Goal: Task Accomplishment & Management: Manage account settings

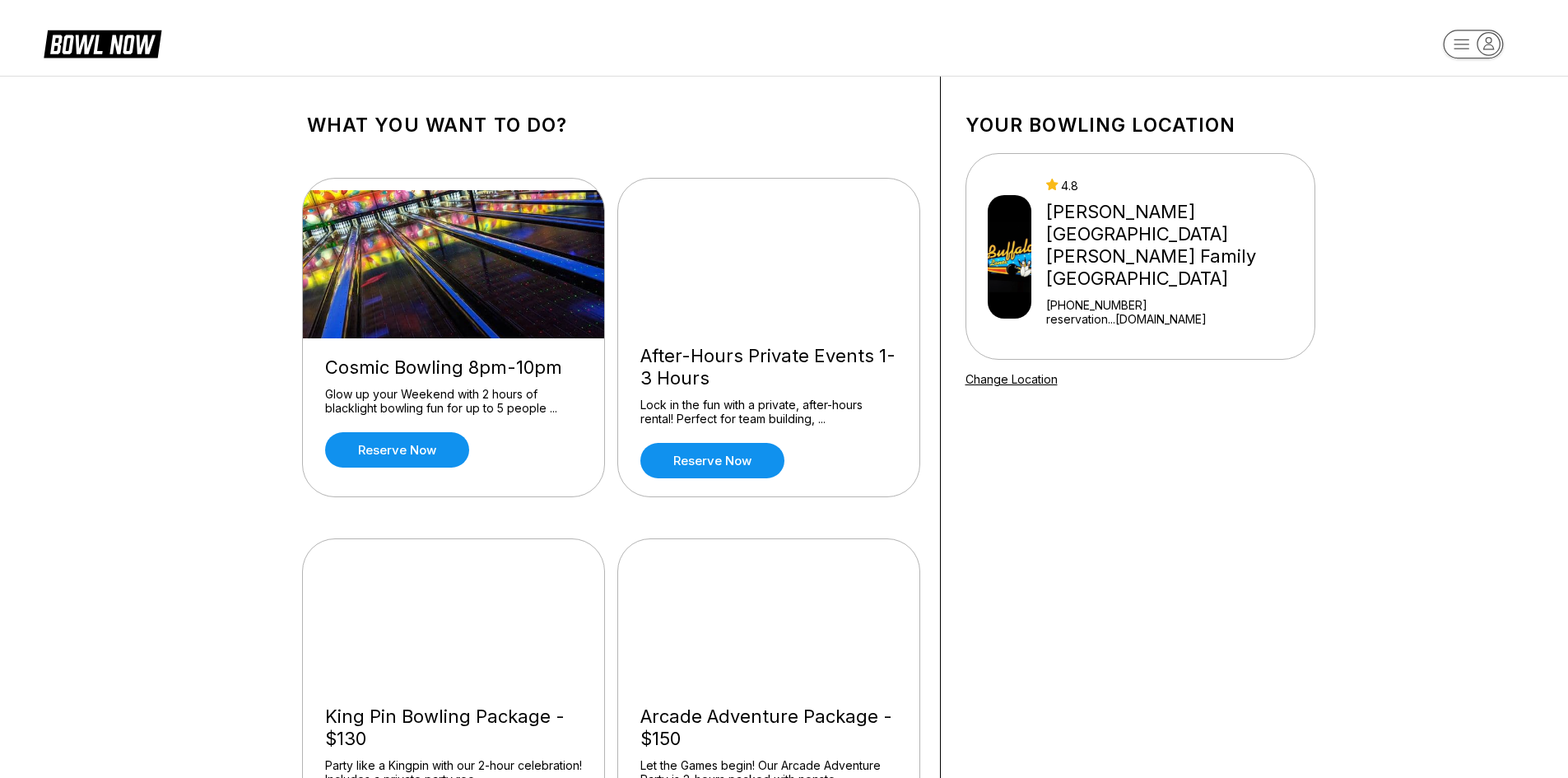
click at [1496, 46] on icon "button" at bounding box center [1488, 43] width 22 height 22
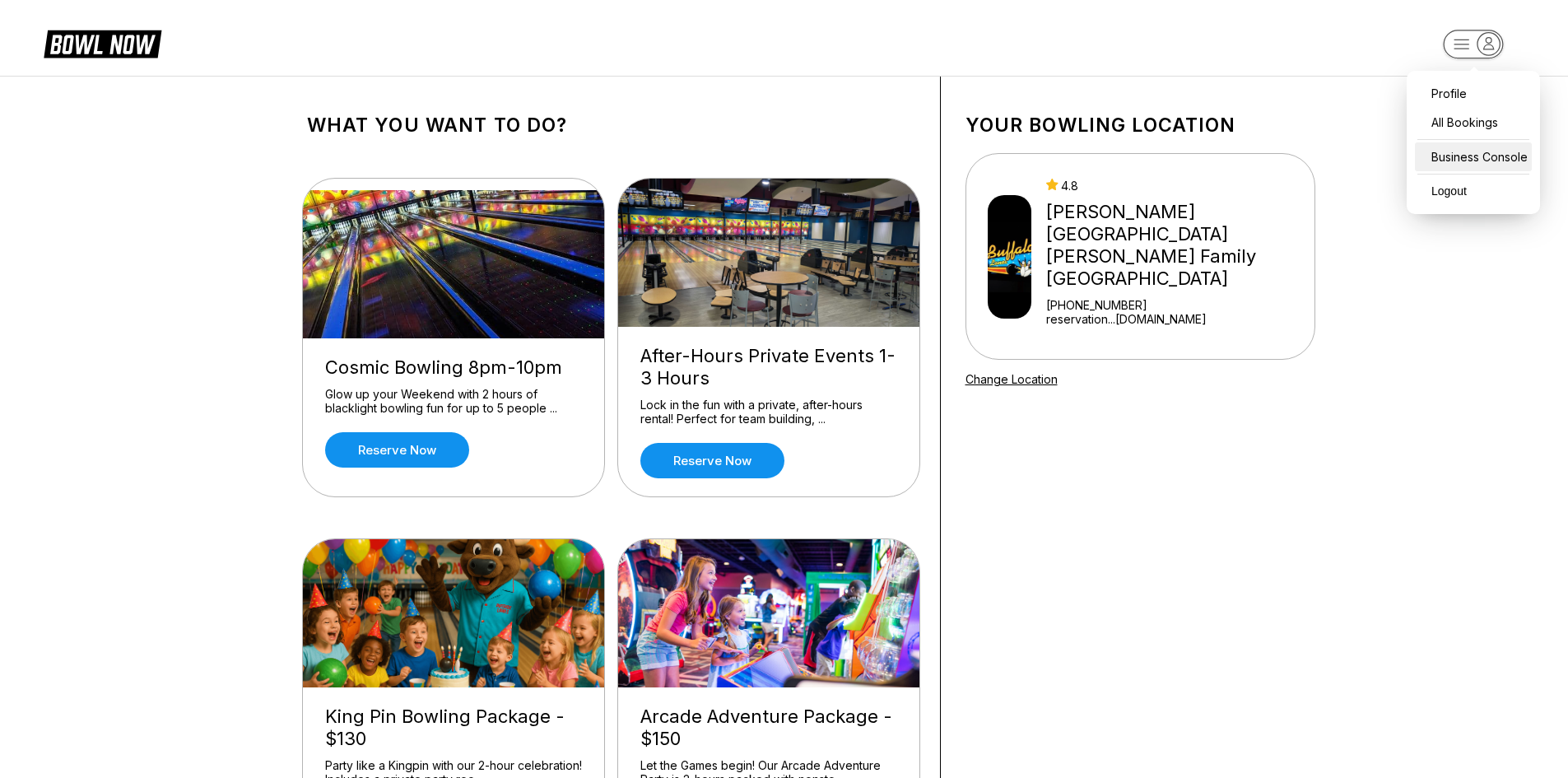
click at [1484, 151] on div "Business Console" at bounding box center [1473, 157] width 117 height 29
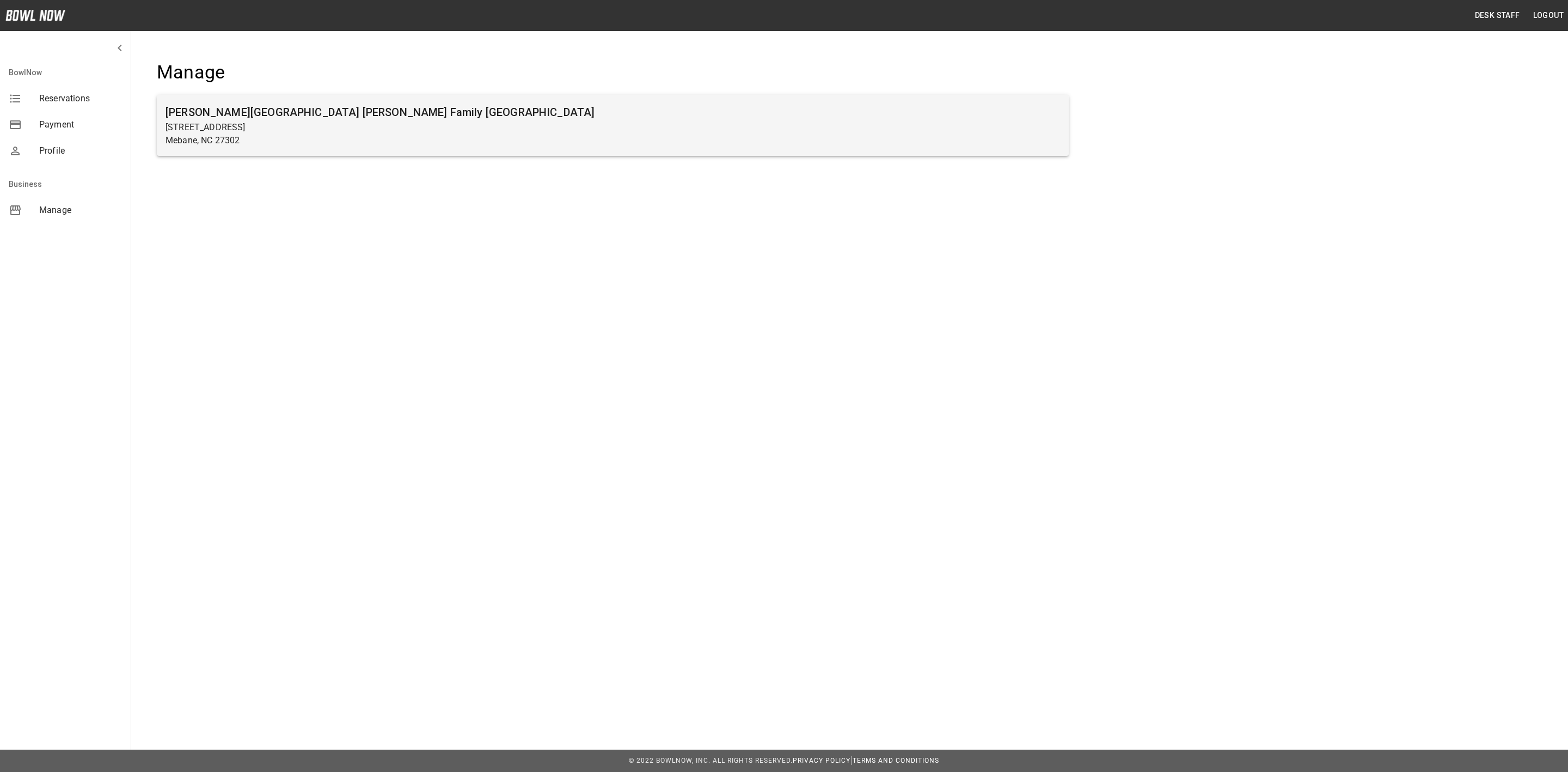
click at [202, 132] on p "[STREET_ADDRESS]" at bounding box center [613, 127] width 894 height 13
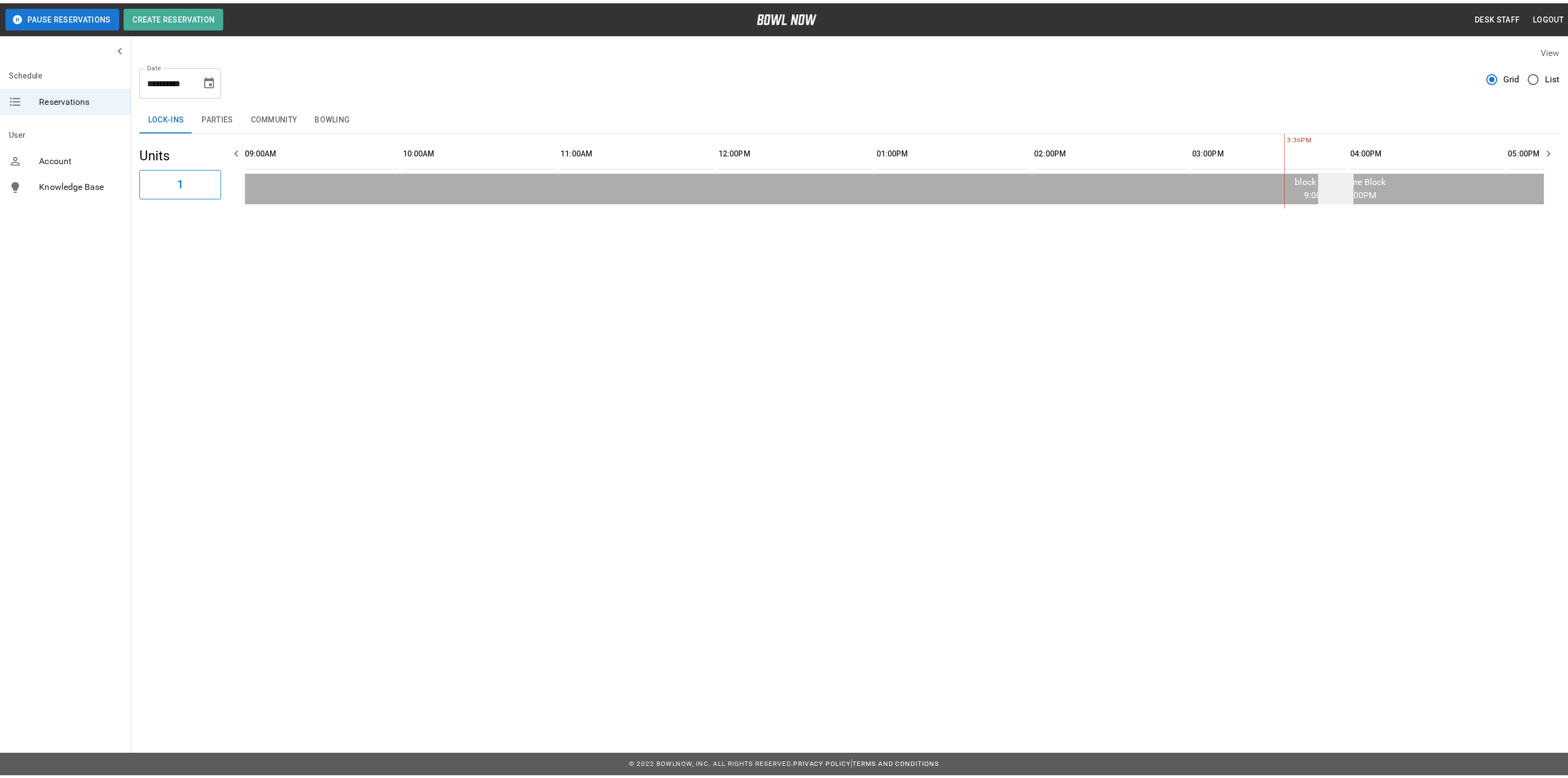
scroll to position [0, 955]
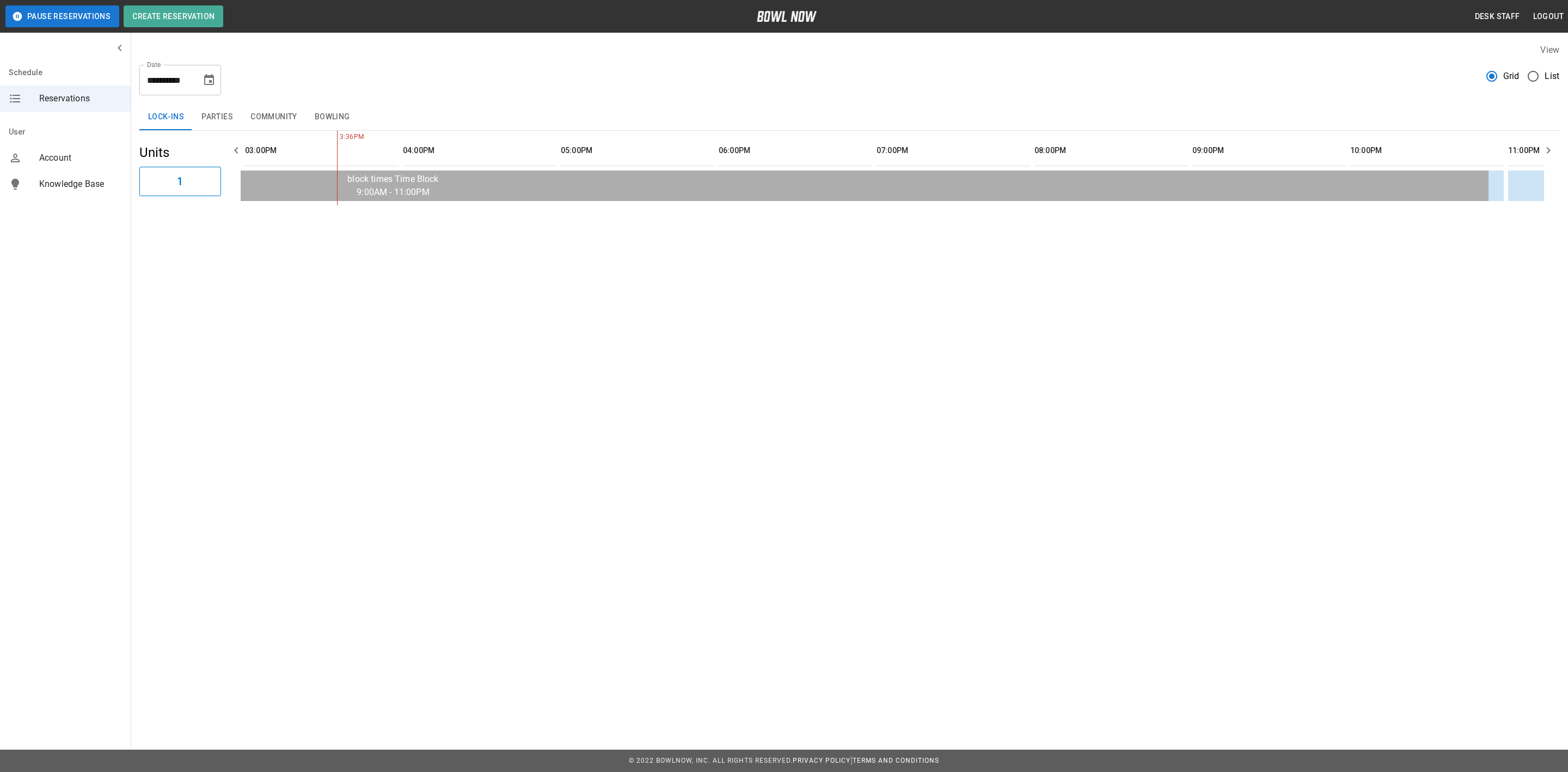
drag, startPoint x: 211, startPoint y: 77, endPoint x: 209, endPoint y: 89, distance: 12.2
click at [211, 77] on icon "Choose date, selected date is Sep 16, 2025" at bounding box center [209, 79] width 9 height 11
click at [142, 211] on button "23" at bounding box center [145, 220] width 20 height 20
drag, startPoint x: 211, startPoint y: 120, endPoint x: 240, endPoint y: 121, distance: 29.0
click at [211, 120] on button "Parties" at bounding box center [217, 116] width 49 height 26
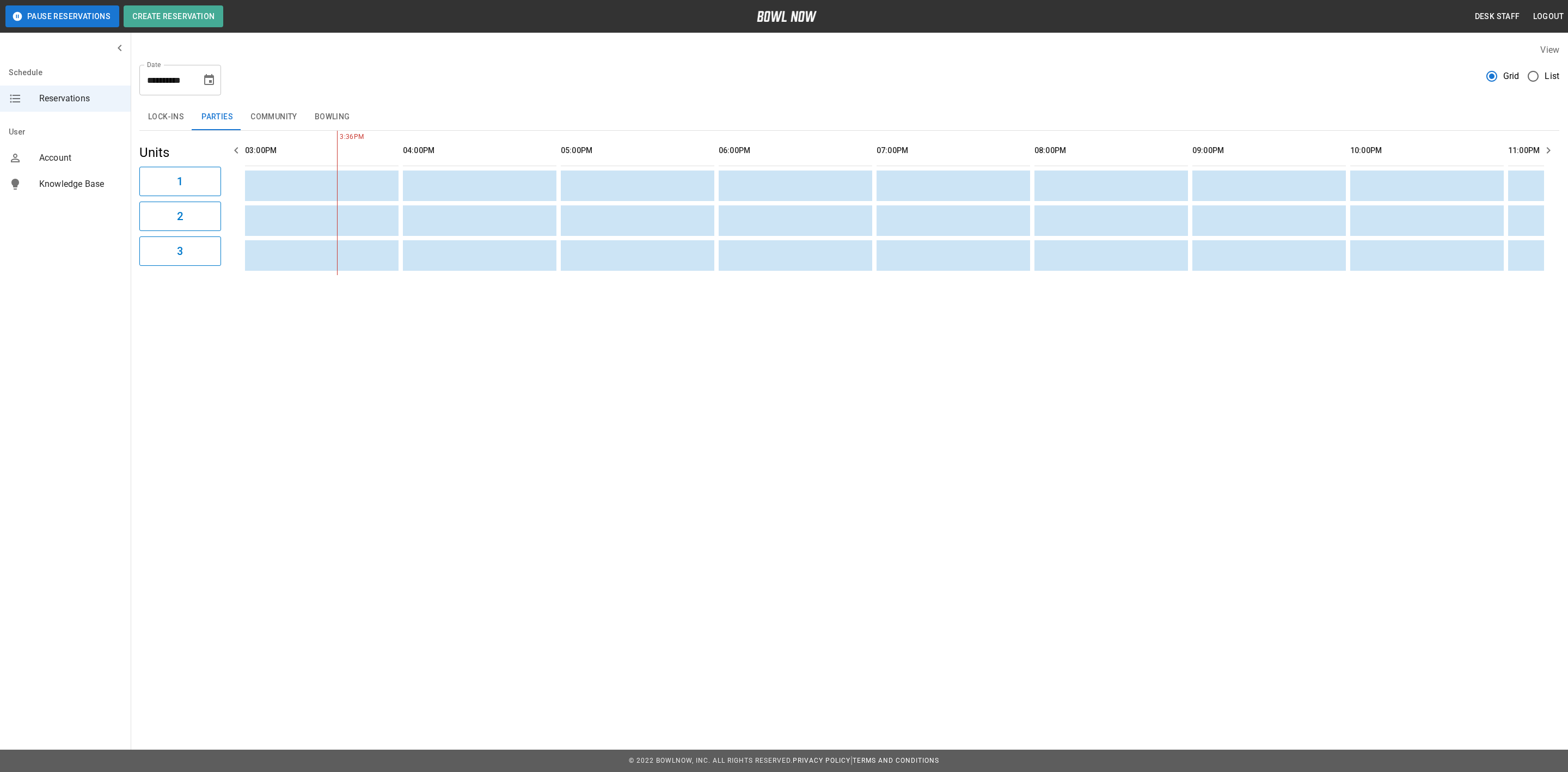
click at [324, 118] on button "Bowling" at bounding box center [333, 116] width 53 height 26
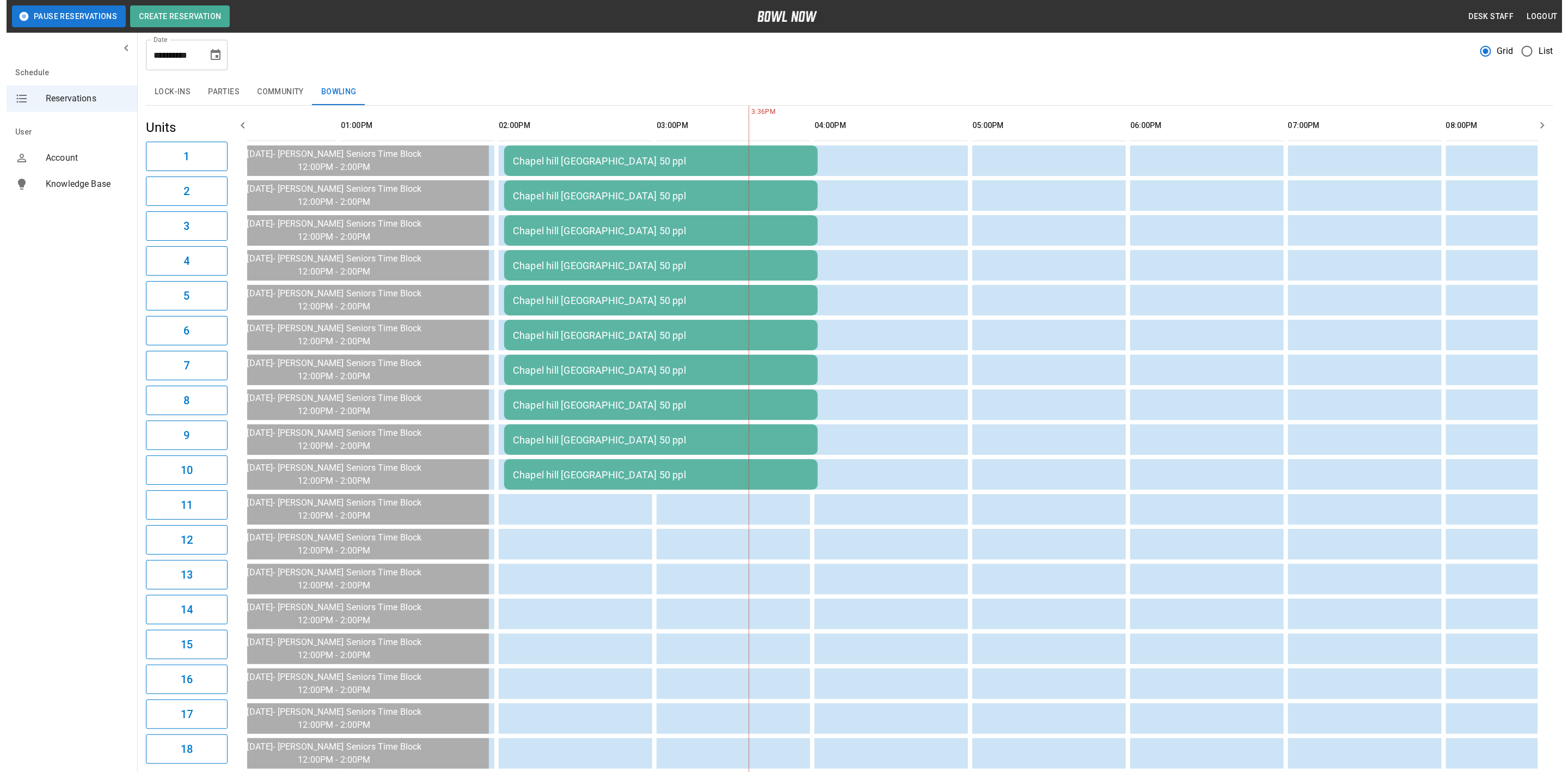
scroll to position [0, 0]
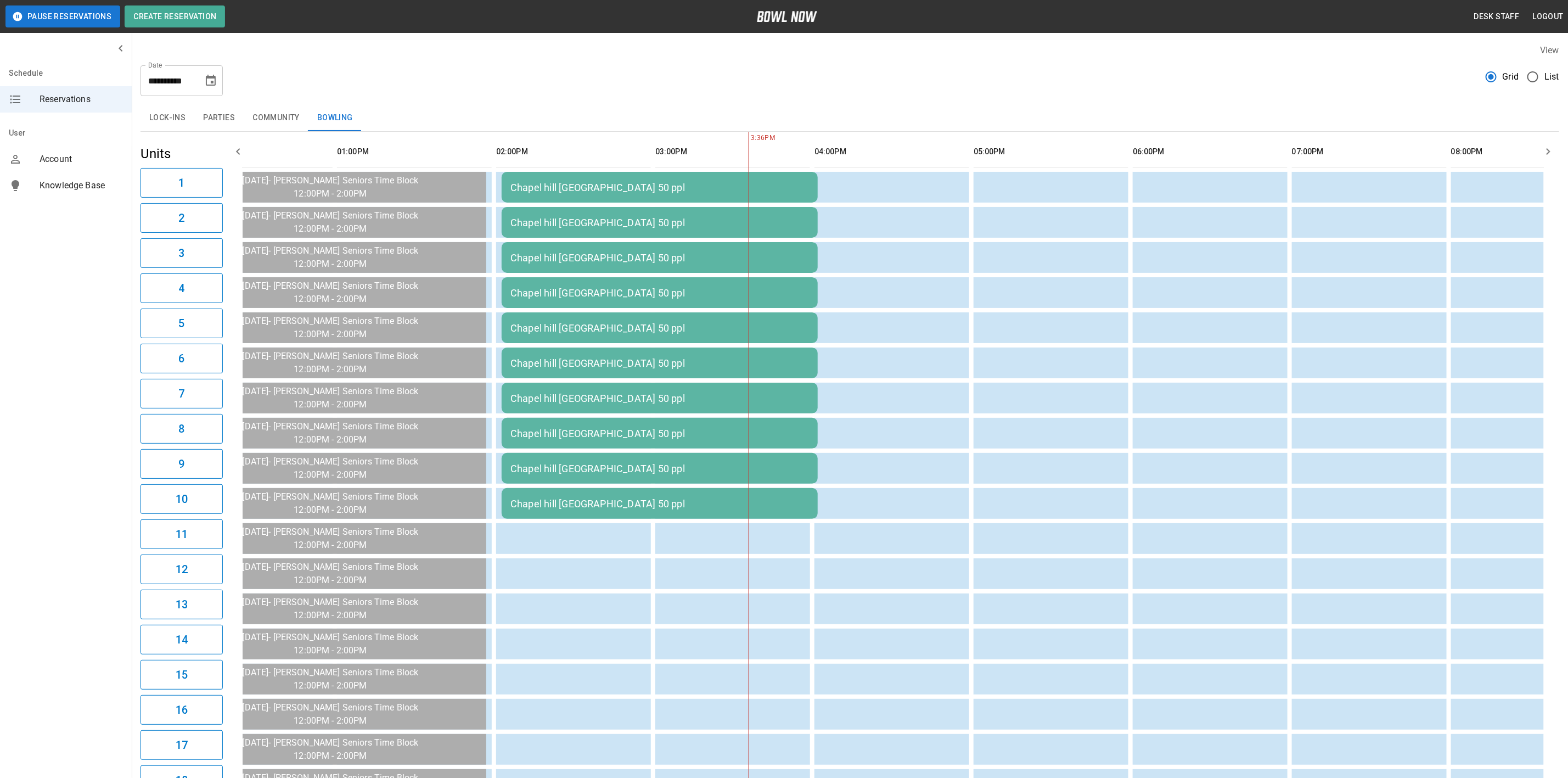
click at [578, 200] on td "Chapel hill [GEOGRAPHIC_DATA] 50 ppl" at bounding box center [660, 187] width 316 height 31
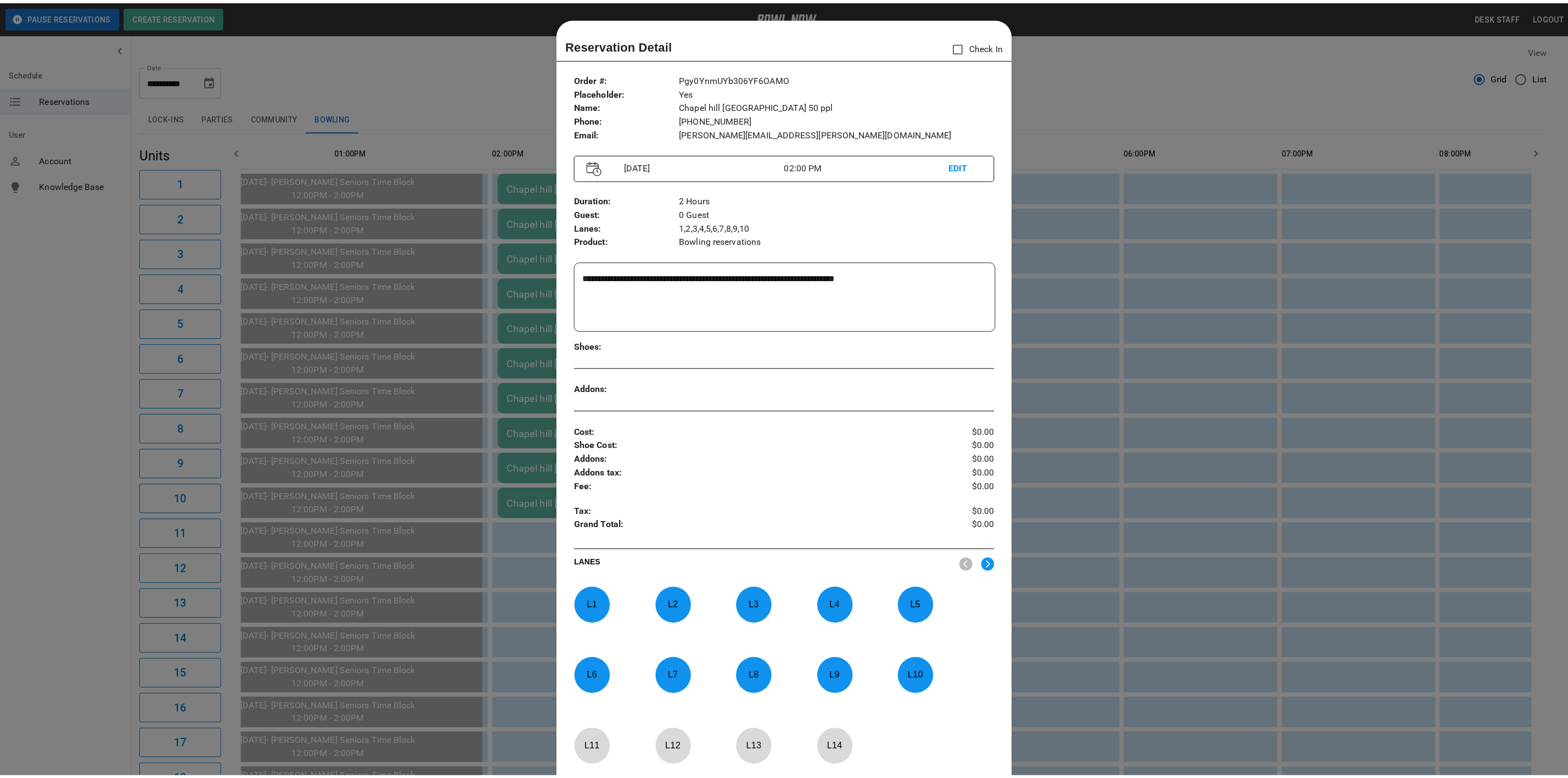
scroll to position [17, 0]
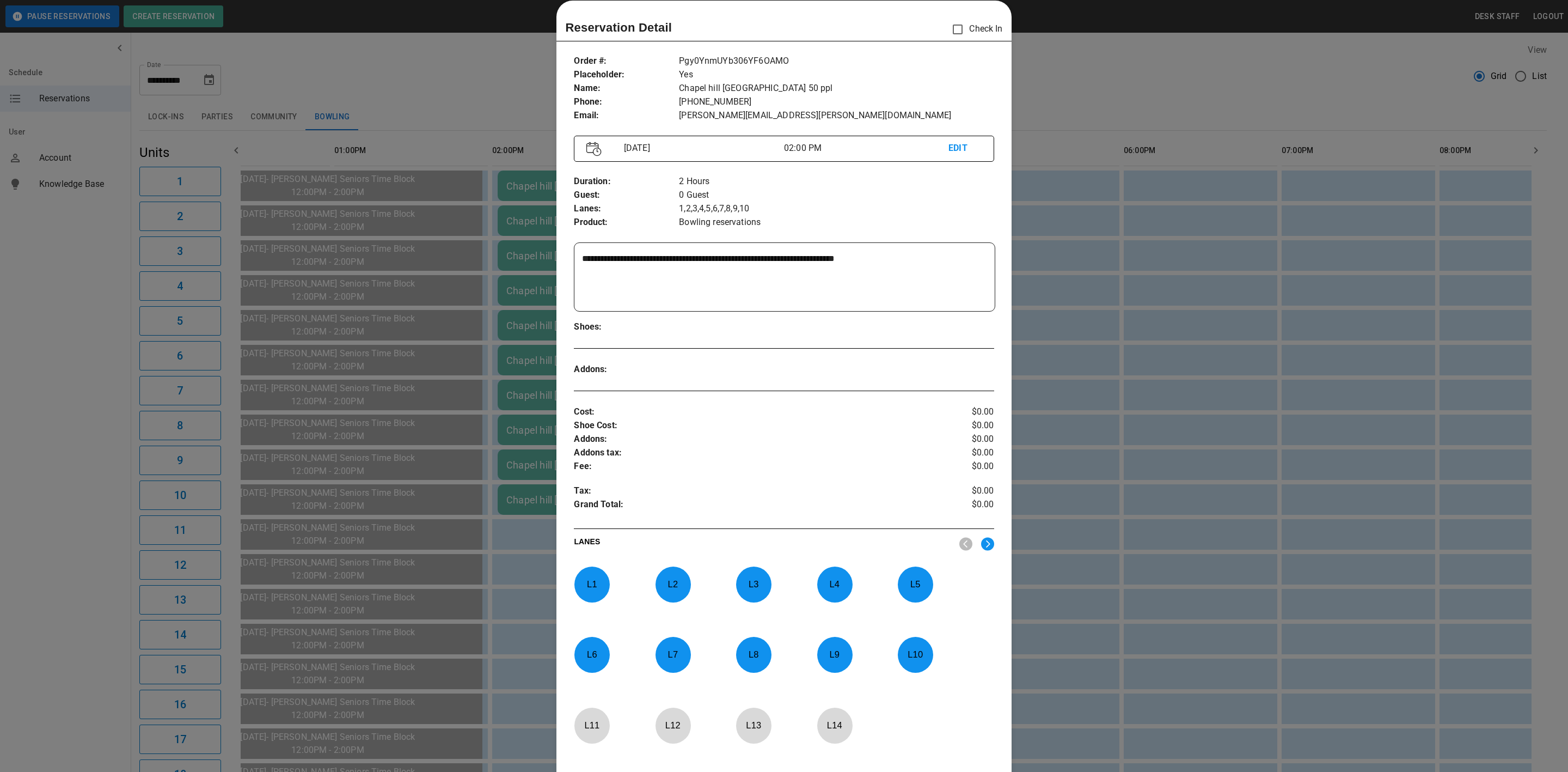
click at [463, 332] on div at bounding box center [784, 386] width 1568 height 772
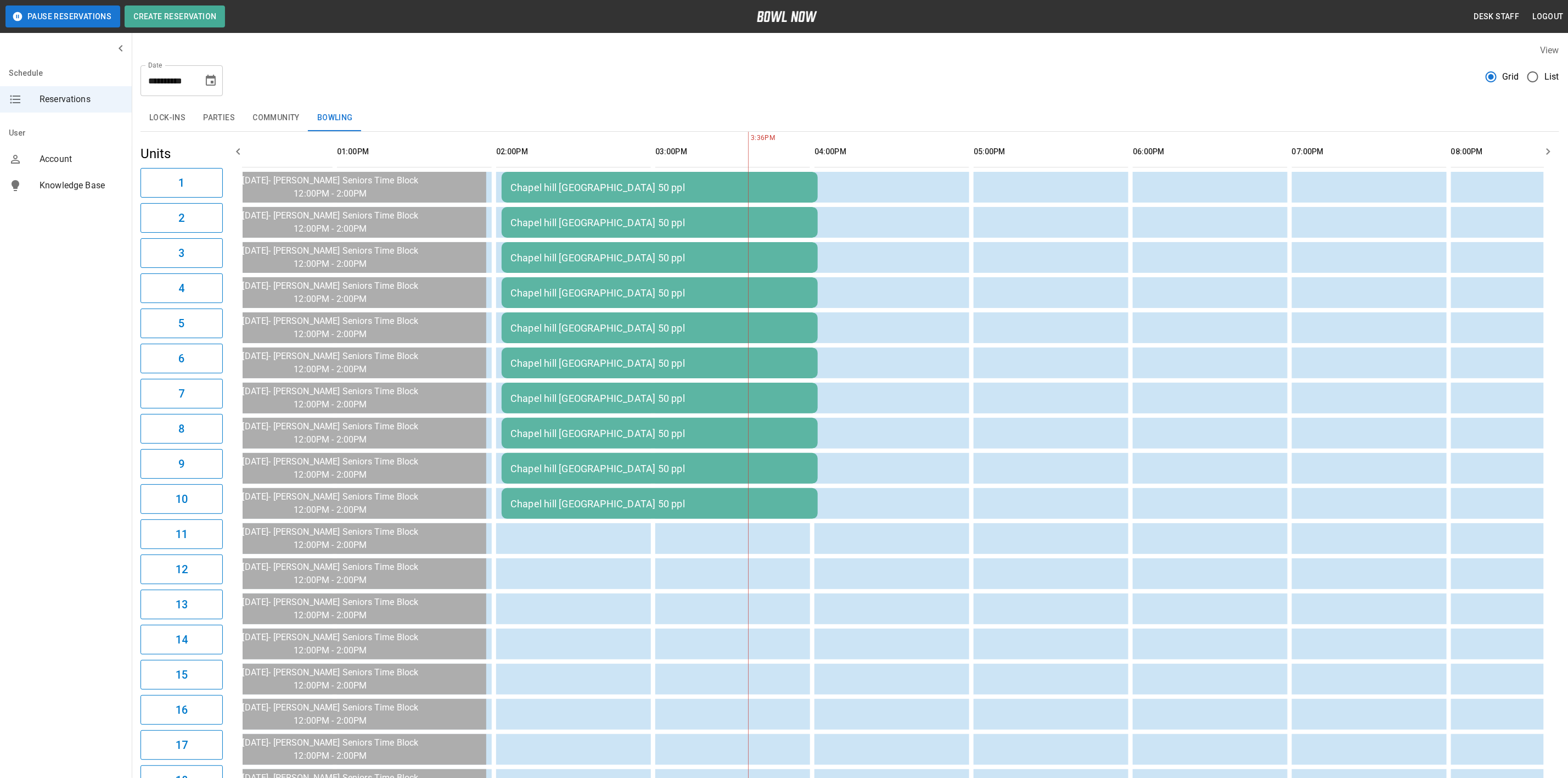
drag, startPoint x: 211, startPoint y: 81, endPoint x: 215, endPoint y: 91, distance: 10.8
click at [211, 81] on icon "Choose date, selected date is Sep 23, 2025" at bounding box center [210, 80] width 10 height 11
click at [224, 200] on button "20" at bounding box center [233, 201] width 20 height 20
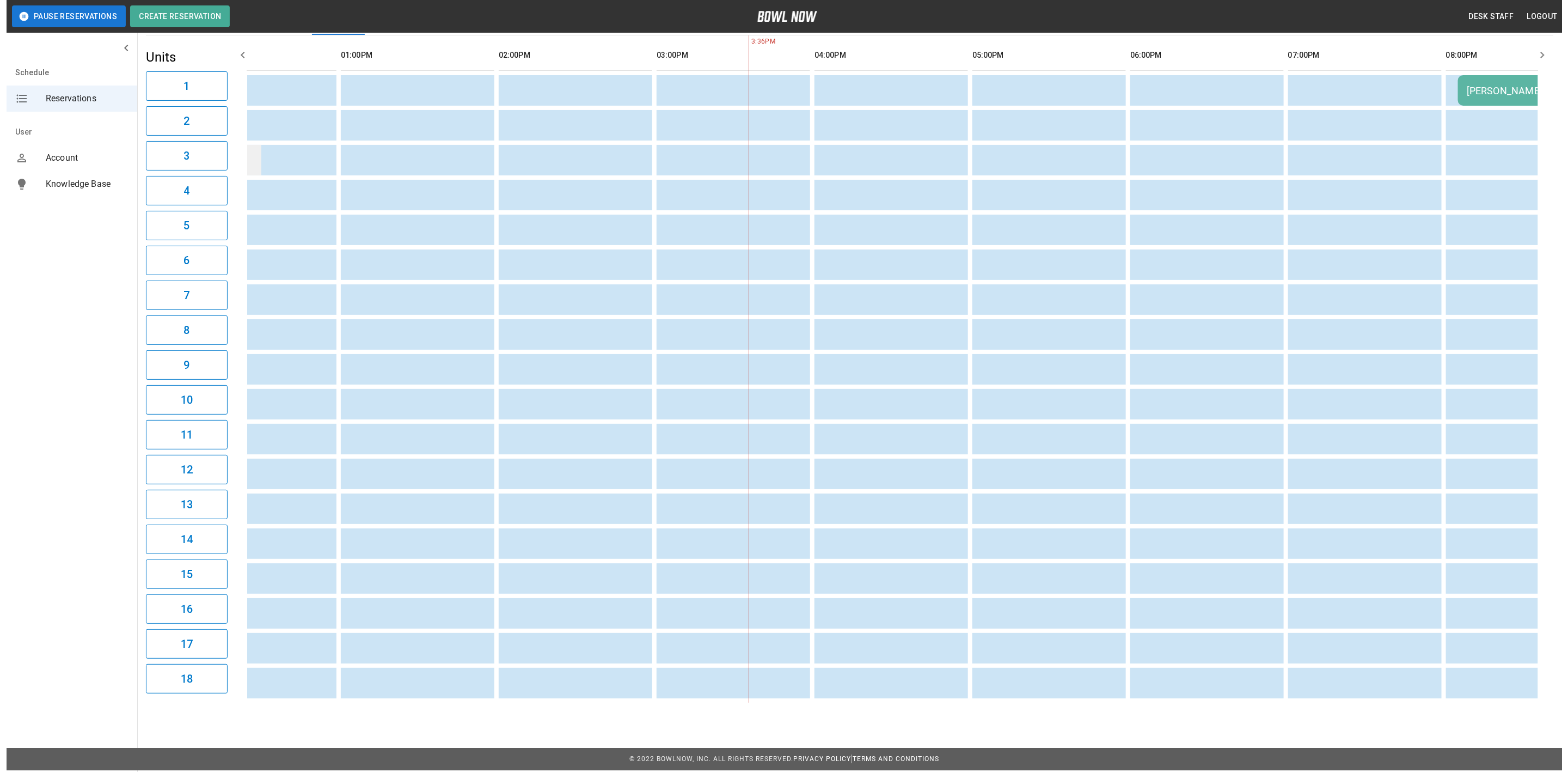
scroll to position [0, 0]
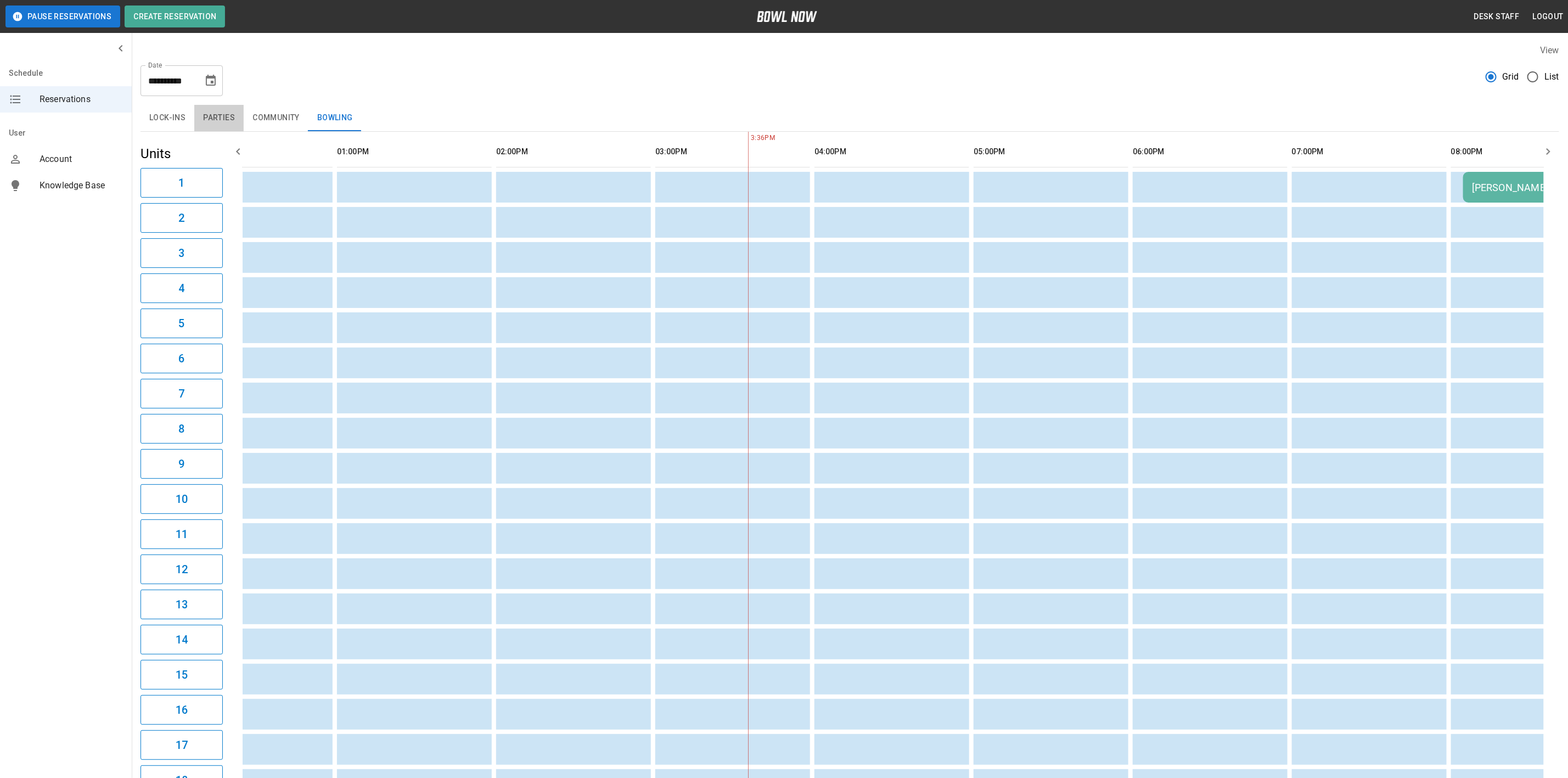
click at [221, 117] on button "Parties" at bounding box center [219, 117] width 49 height 26
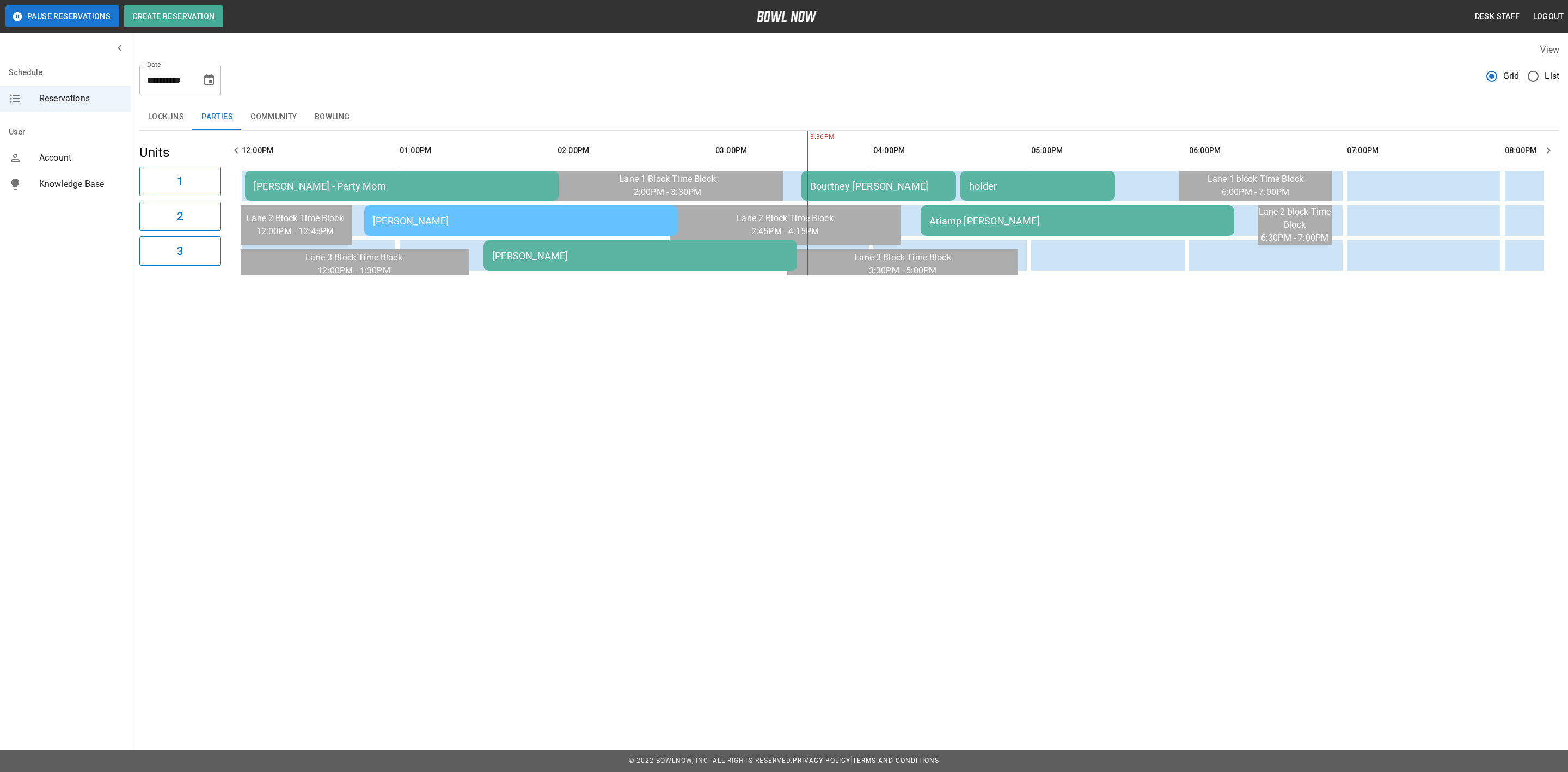
scroll to position [0, 556]
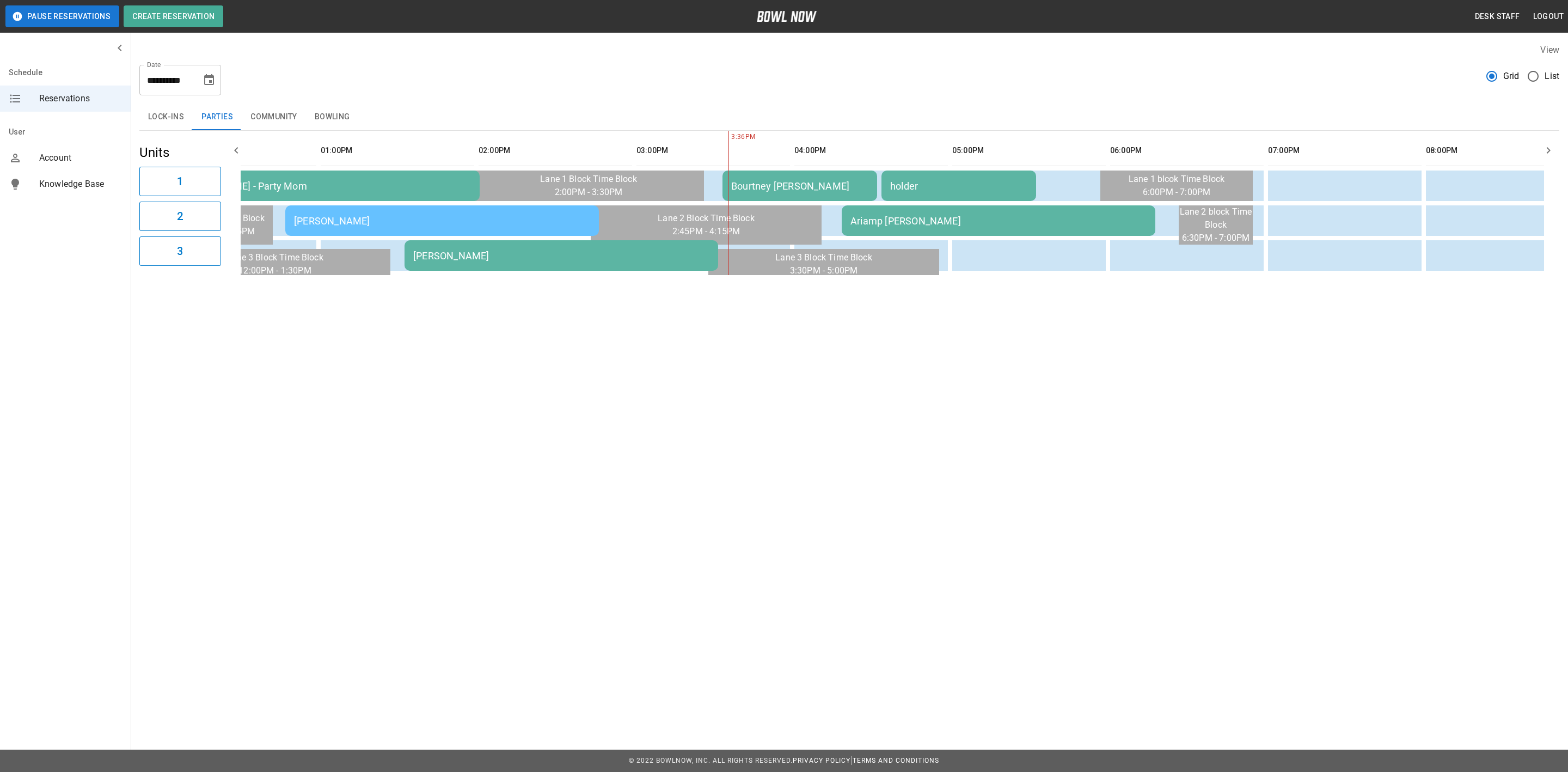
click at [213, 82] on icon "Choose date, selected date is Sep 20, 2025" at bounding box center [209, 80] width 13 height 13
click at [202, 200] on button "19" at bounding box center [210, 199] width 20 height 20
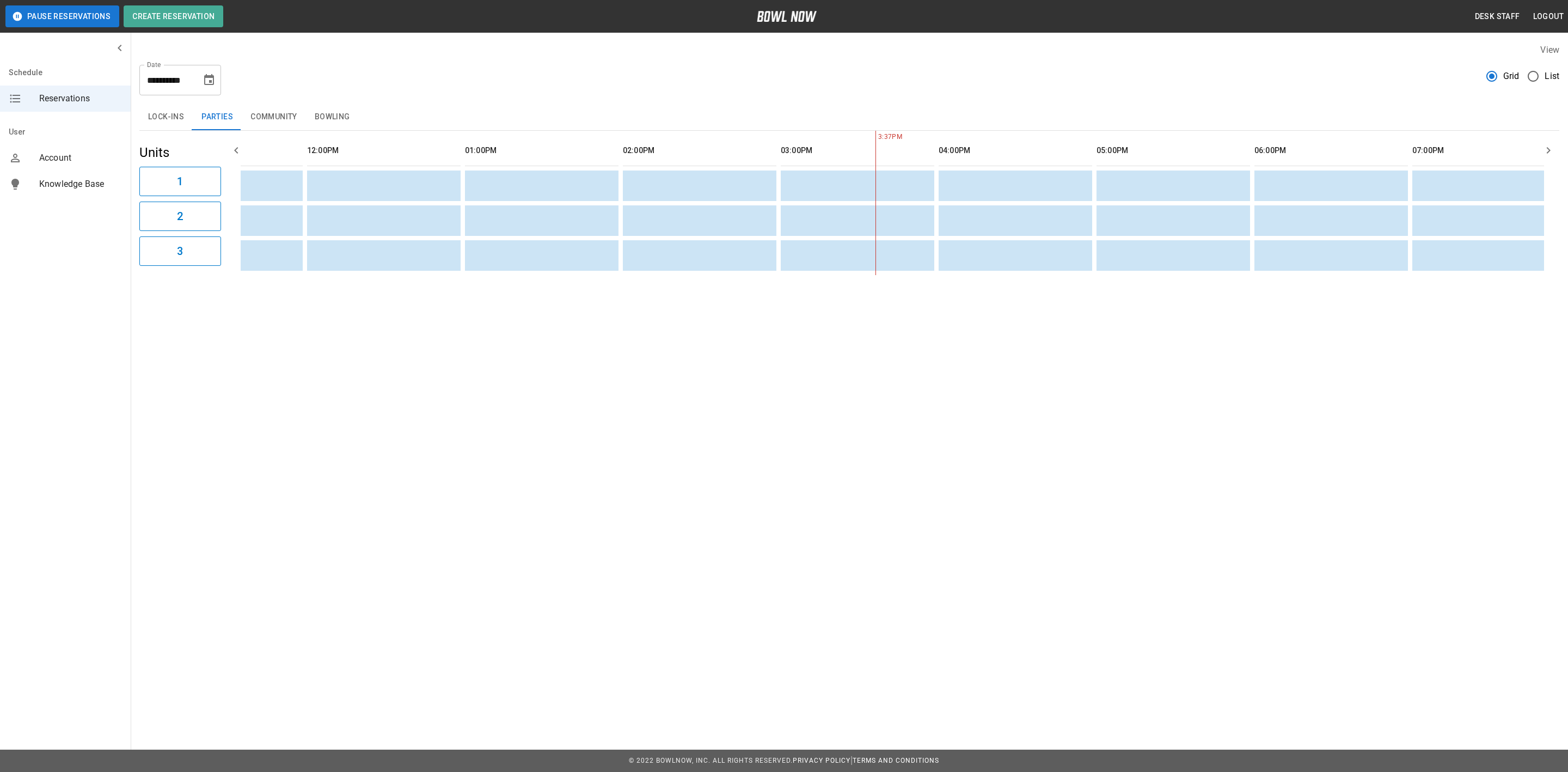
scroll to position [0, 0]
drag, startPoint x: 205, startPoint y: 82, endPoint x: 197, endPoint y: 94, distance: 14.4
click at [205, 82] on icon "Choose date, selected date is Sep 19, 2025" at bounding box center [209, 79] width 9 height 11
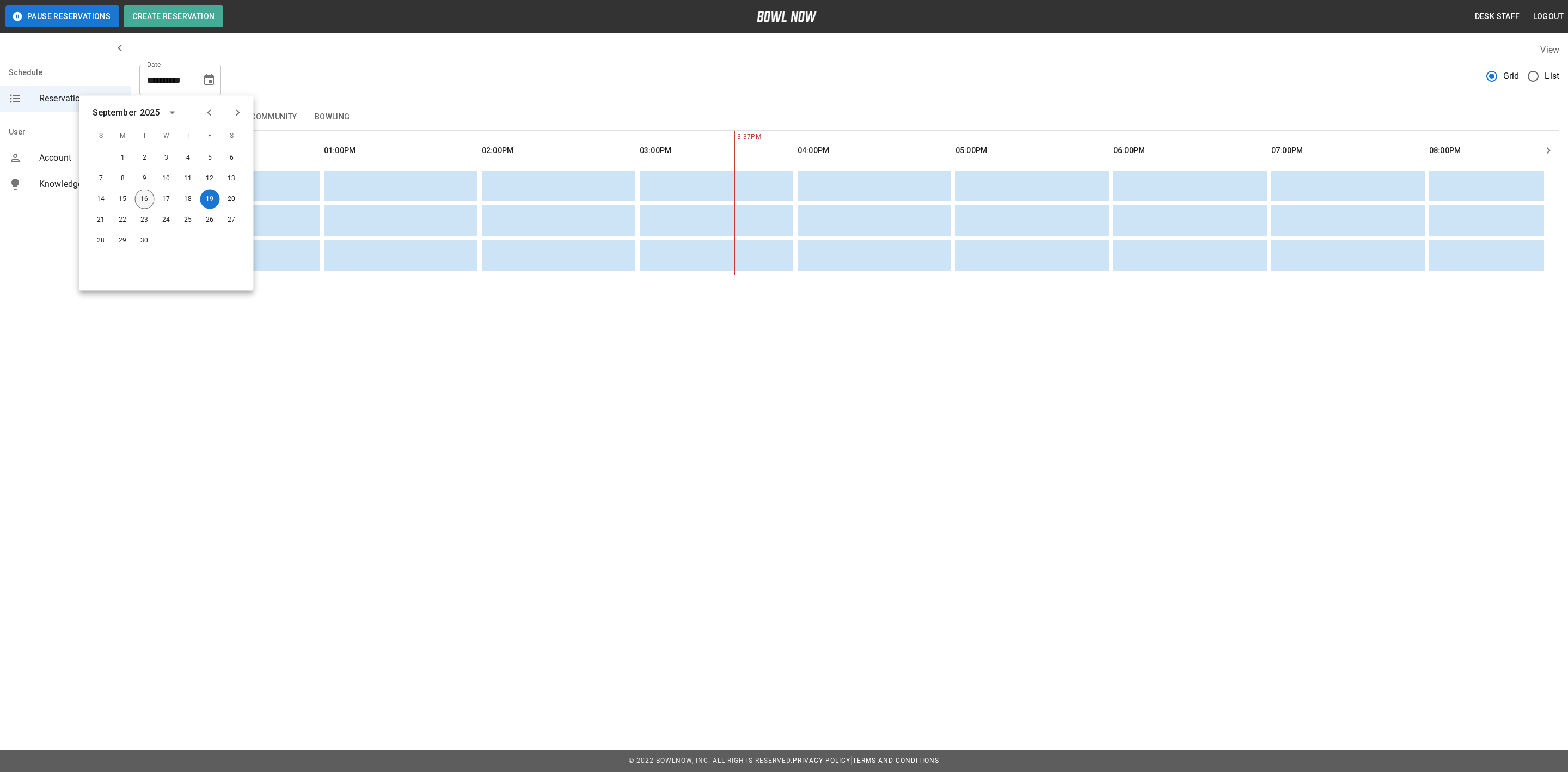
click at [141, 201] on button "16" at bounding box center [145, 199] width 20 height 20
type input "**********"
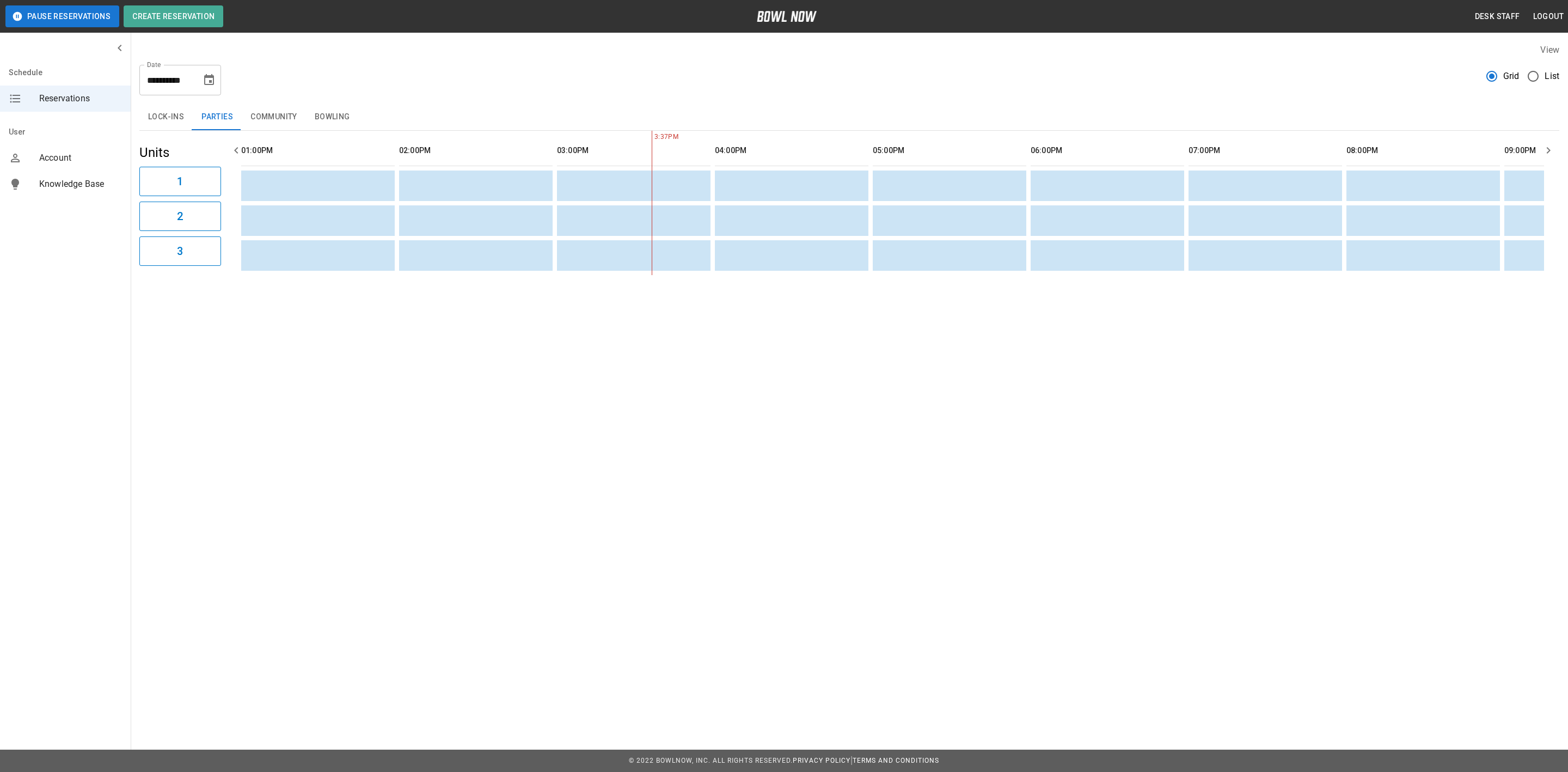
click at [207, 84] on icon "Choose date, selected date is Sep 16, 2025" at bounding box center [209, 79] width 9 height 11
click at [363, 69] on div "**********" at bounding box center [849, 76] width 1420 height 39
drag, startPoint x: 323, startPoint y: 113, endPoint x: 335, endPoint y: 130, distance: 20.8
click at [323, 113] on button "Bowling" at bounding box center [333, 116] width 53 height 26
